Goal: Task Accomplishment & Management: Manage account settings

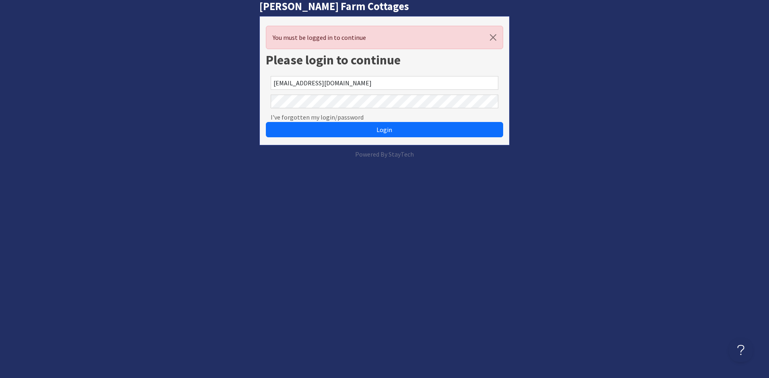
click at [266, 122] on button "Login" at bounding box center [384, 129] width 237 height 15
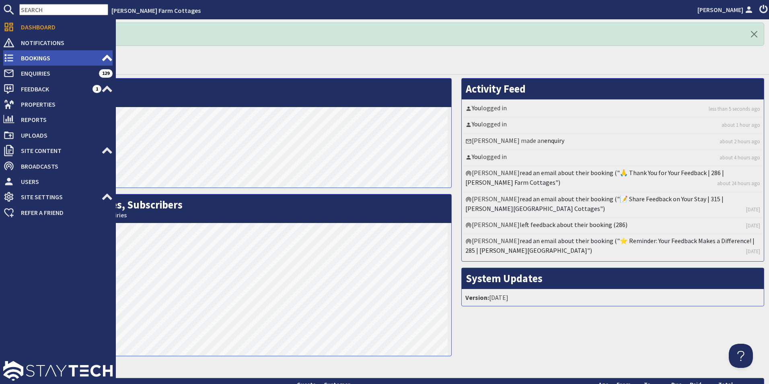
click at [21, 57] on span "Bookings" at bounding box center [57, 58] width 87 height 13
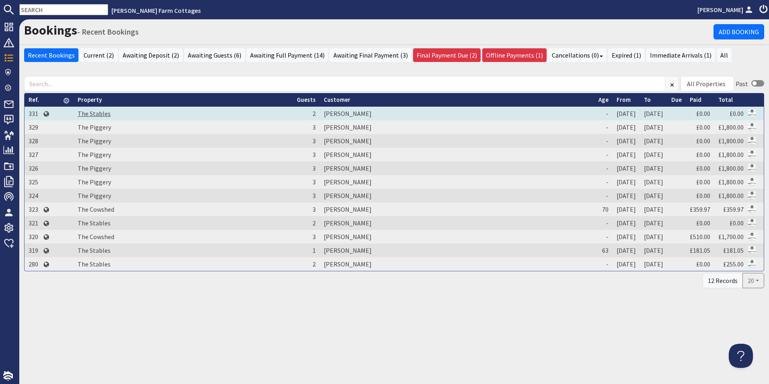
click at [98, 115] on link "The Stables" at bounding box center [94, 113] width 33 height 8
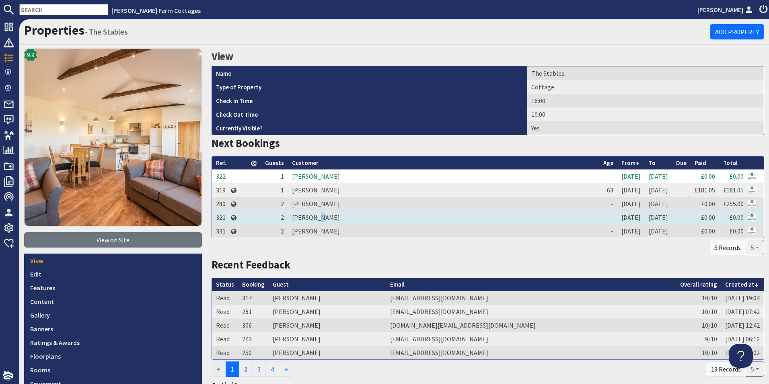
click at [316, 220] on td "[PERSON_NAME]" at bounding box center [443, 217] width 311 height 14
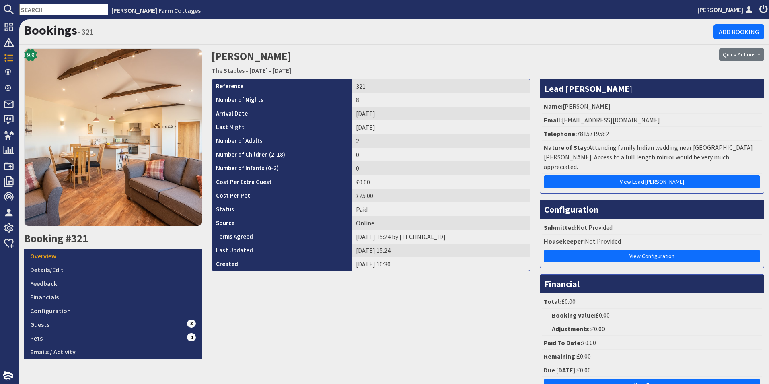
click at [642, 221] on li "Submitted: Not Provided" at bounding box center [652, 228] width 220 height 14
